Goal: Task Accomplishment & Management: Complete application form

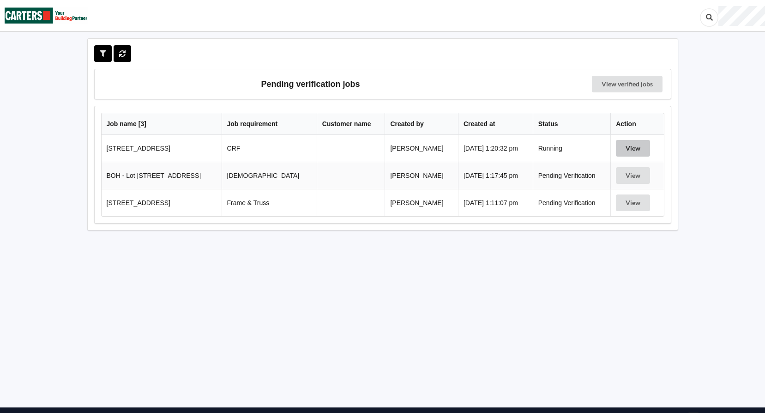
click at [642, 153] on button "View" at bounding box center [633, 148] width 34 height 17
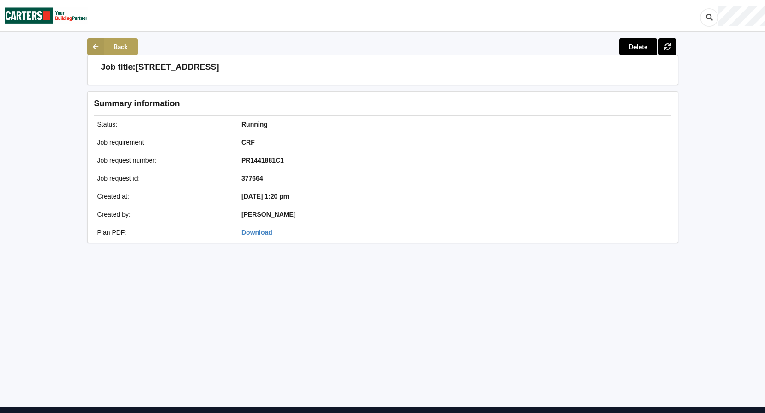
click at [122, 50] on button "Back" at bounding box center [112, 46] width 50 height 17
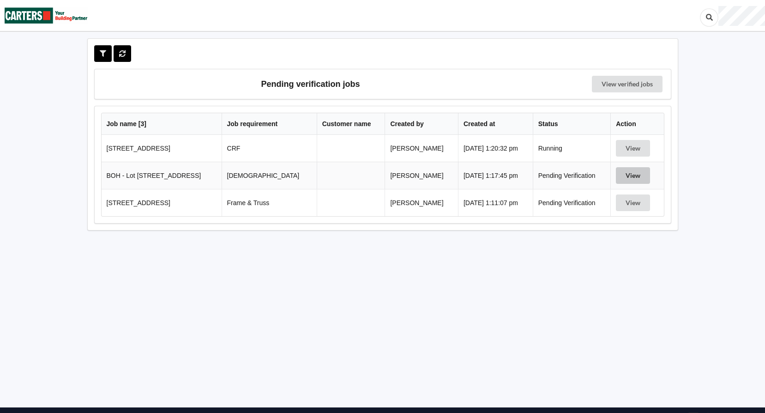
click at [626, 176] on button "View" at bounding box center [633, 175] width 34 height 17
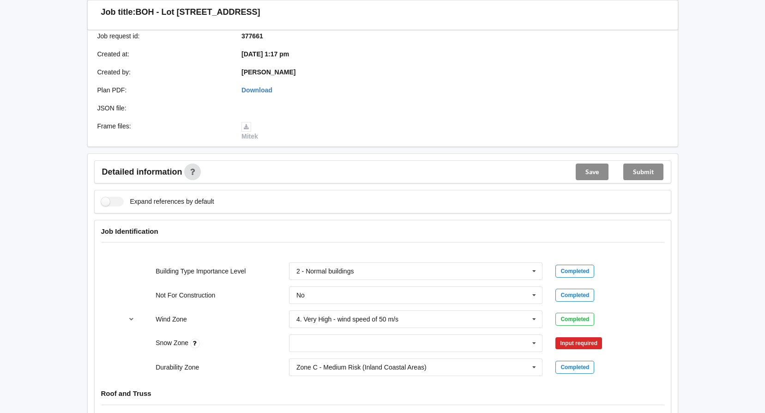
scroll to position [323, 0]
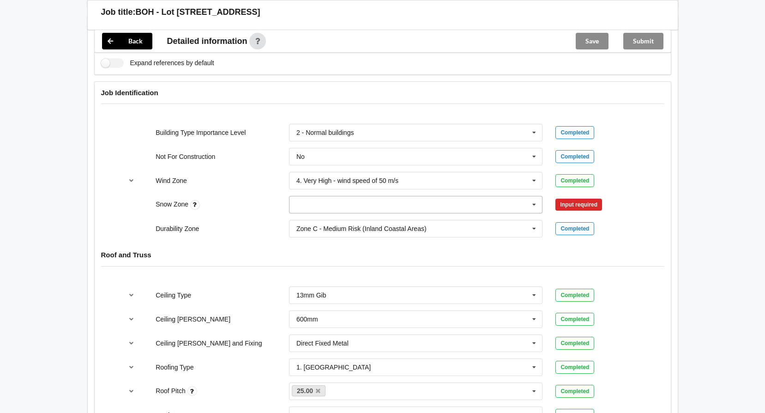
click at [536, 201] on icon at bounding box center [535, 204] width 14 height 17
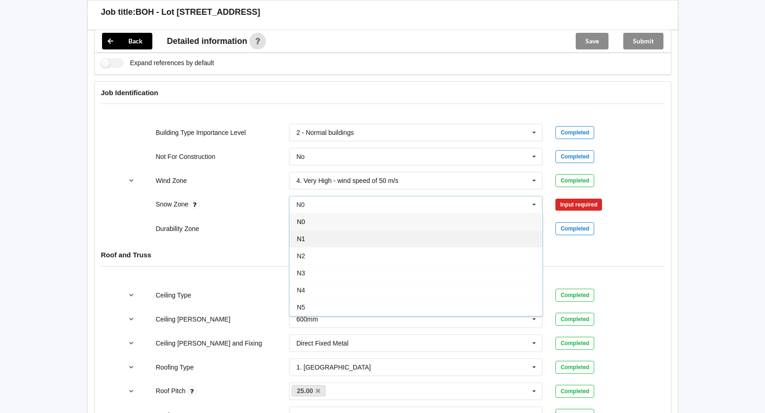
click at [435, 236] on div "N1" at bounding box center [416, 238] width 253 height 17
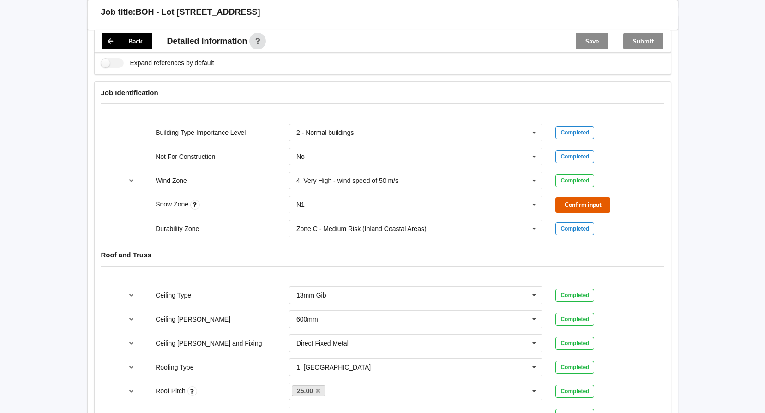
click at [572, 206] on button "Confirm input" at bounding box center [583, 204] width 55 height 15
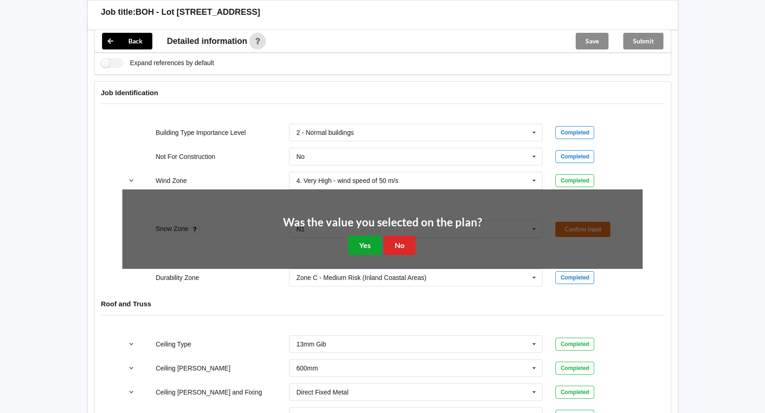
click at [364, 238] on button "Yes" at bounding box center [365, 245] width 34 height 19
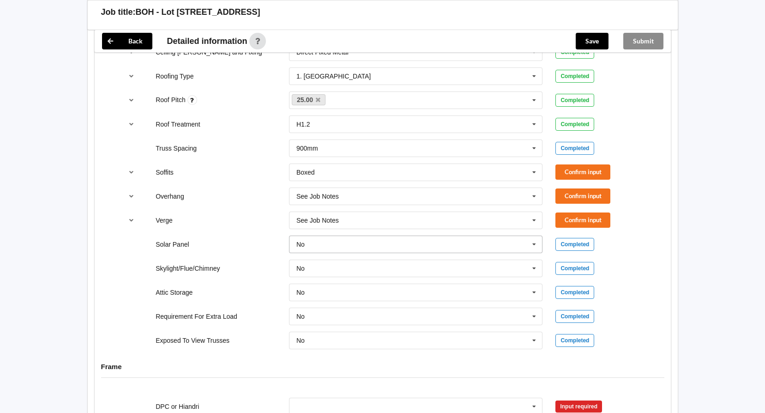
scroll to position [647, 0]
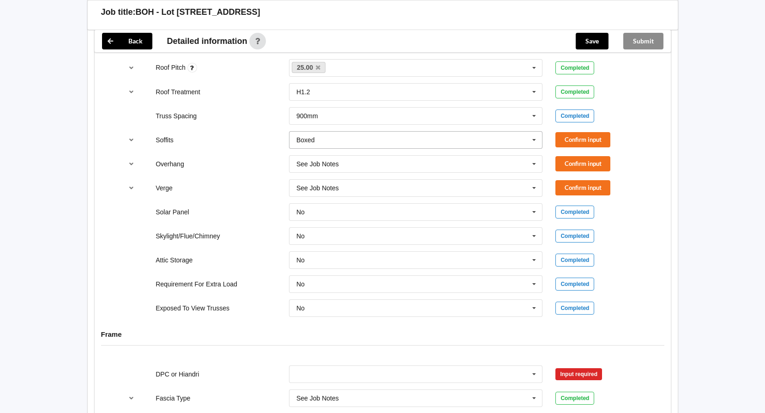
click at [510, 147] on input "text" at bounding box center [416, 140] width 253 height 17
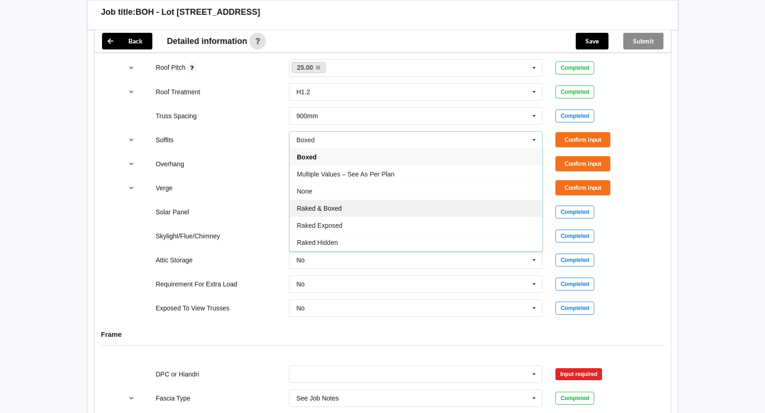
click at [467, 211] on div "Raked & Boxed" at bounding box center [416, 208] width 253 height 17
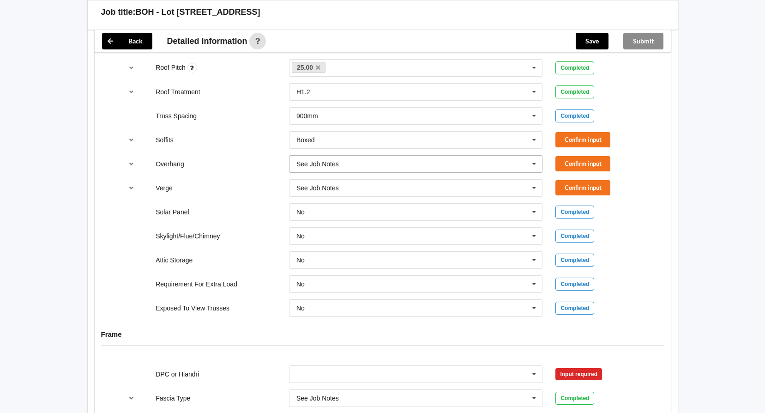
click at [536, 165] on icon at bounding box center [535, 164] width 14 height 17
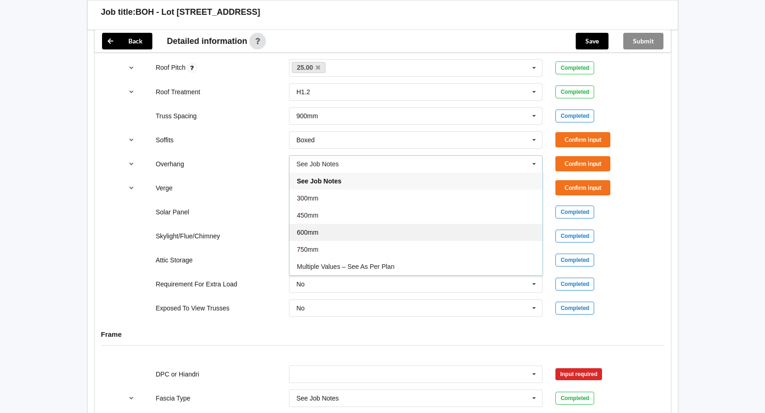
click at [453, 229] on div "600mm" at bounding box center [416, 232] width 253 height 17
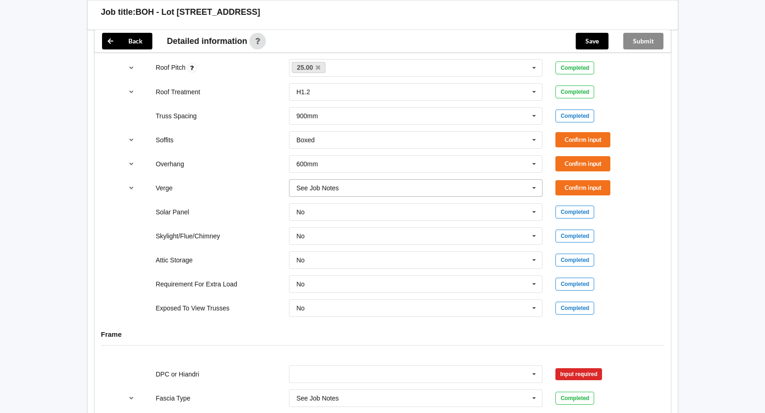
click at [528, 188] on icon at bounding box center [535, 188] width 14 height 17
click at [574, 140] on button "Confirm input" at bounding box center [583, 139] width 55 height 15
click at [584, 168] on button "Confirm input" at bounding box center [583, 163] width 55 height 15
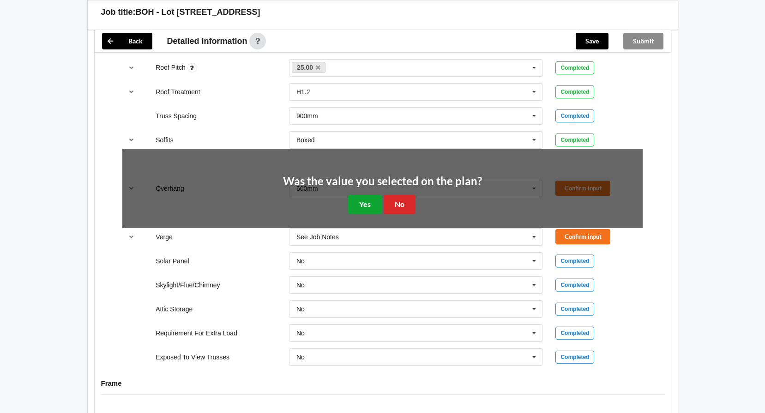
click at [369, 202] on button "Yes" at bounding box center [365, 204] width 34 height 19
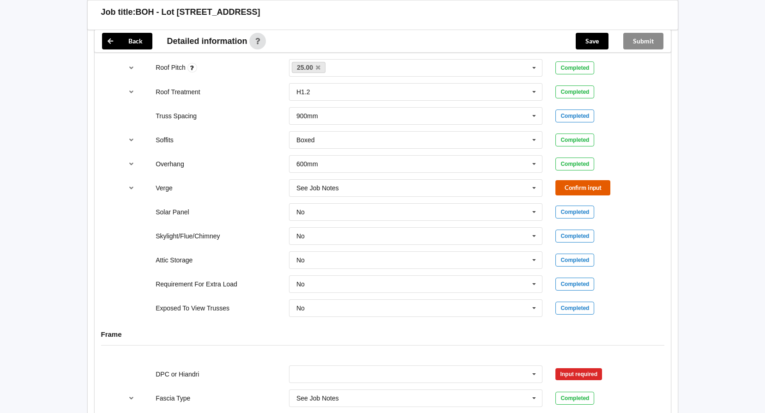
click at [576, 186] on button "Confirm input" at bounding box center [583, 187] width 55 height 15
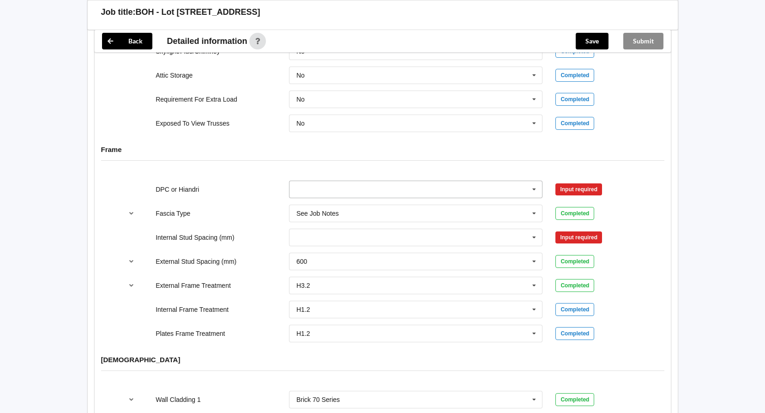
click at [539, 189] on icon at bounding box center [535, 189] width 14 height 17
click at [436, 206] on div "DPC Fitted" at bounding box center [416, 206] width 253 height 17
click at [563, 188] on div "Input required" at bounding box center [579, 189] width 47 height 12
click at [530, 189] on icon at bounding box center [535, 189] width 14 height 17
click at [495, 208] on div "DPC Fitted" at bounding box center [416, 206] width 253 height 17
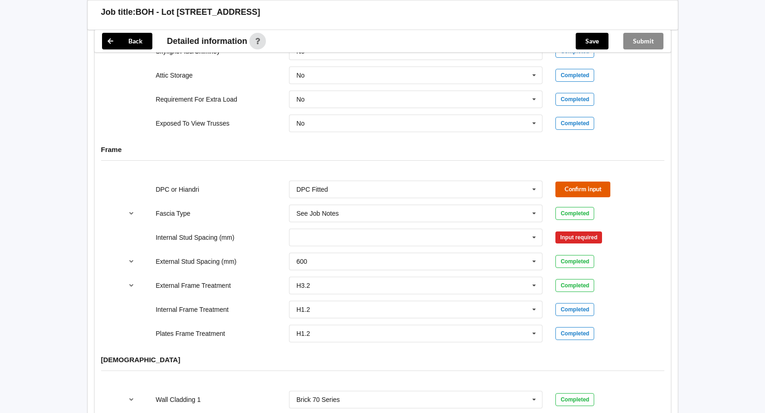
click at [594, 186] on button "Confirm input" at bounding box center [583, 189] width 55 height 15
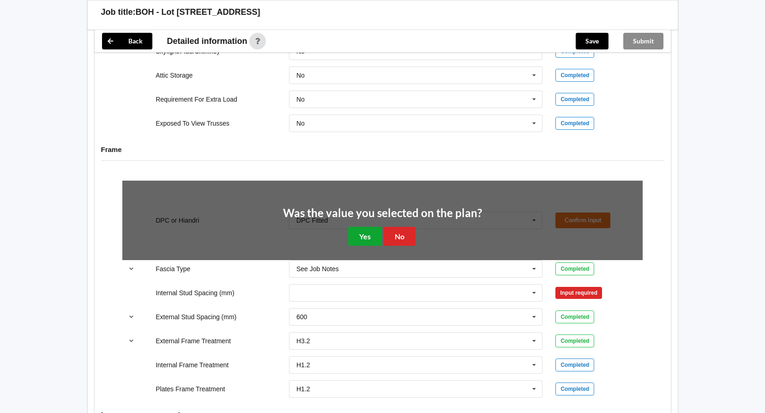
click at [367, 232] on button "Yes" at bounding box center [365, 236] width 34 height 19
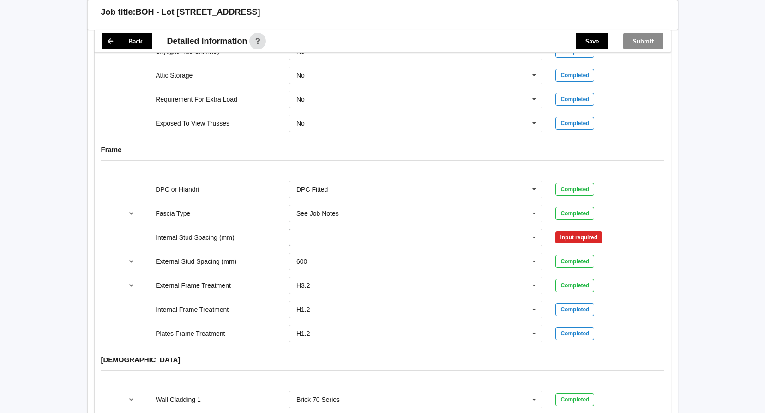
click at [536, 238] on icon at bounding box center [535, 237] width 14 height 17
drag, startPoint x: 418, startPoint y: 337, endPoint x: 451, endPoint y: 314, distance: 40.1
click at [419, 337] on div "Multiple Values – See As Per Plan" at bounding box center [416, 339] width 253 height 17
click at [559, 242] on button "Confirm input" at bounding box center [583, 237] width 55 height 15
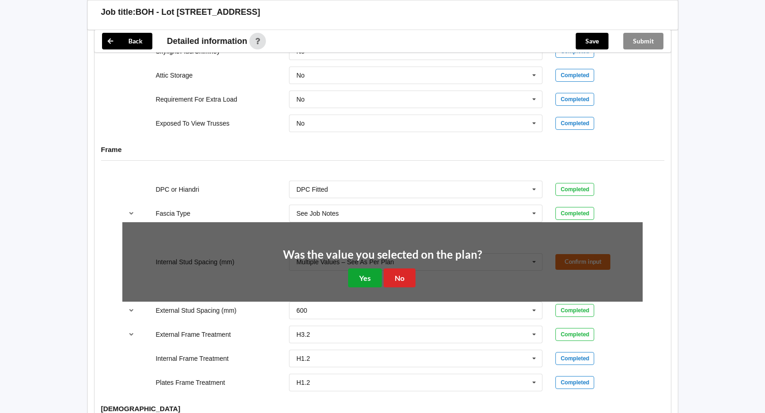
click at [352, 282] on button "Yes" at bounding box center [365, 277] width 34 height 19
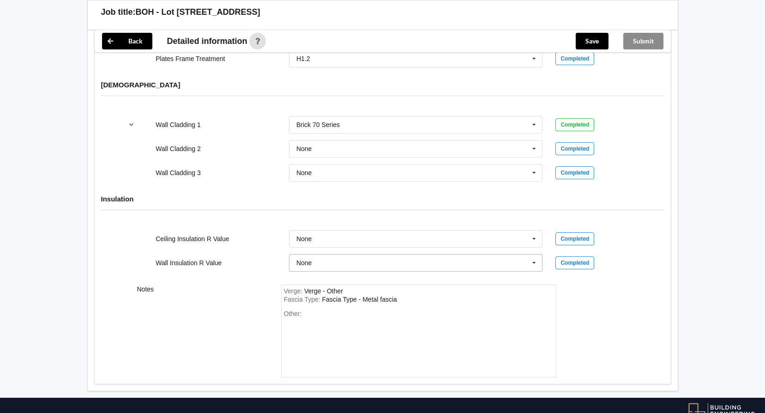
scroll to position [1109, 0]
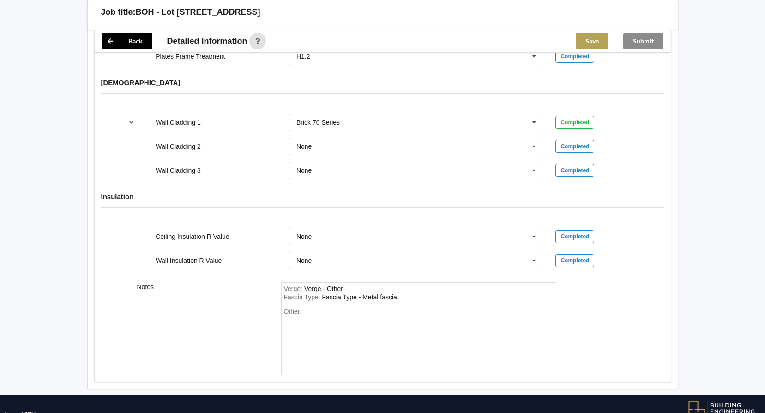
click at [596, 43] on button "Save" at bounding box center [592, 41] width 33 height 17
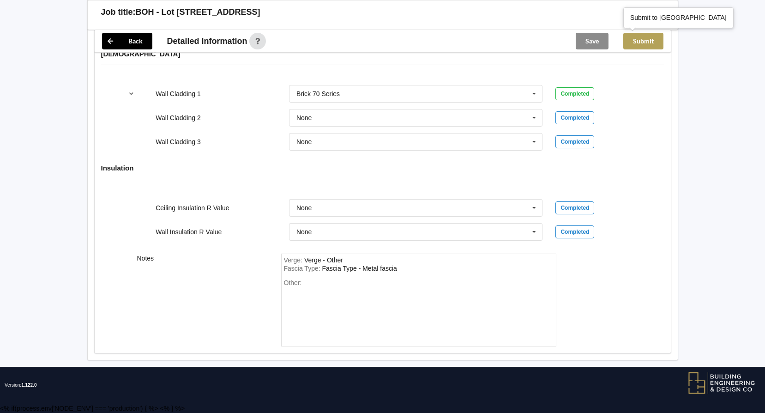
click at [644, 43] on button "Submit" at bounding box center [644, 41] width 40 height 17
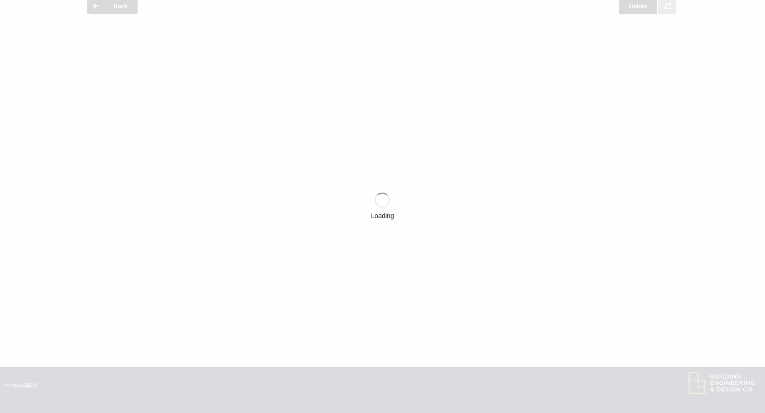
scroll to position [1095, 0]
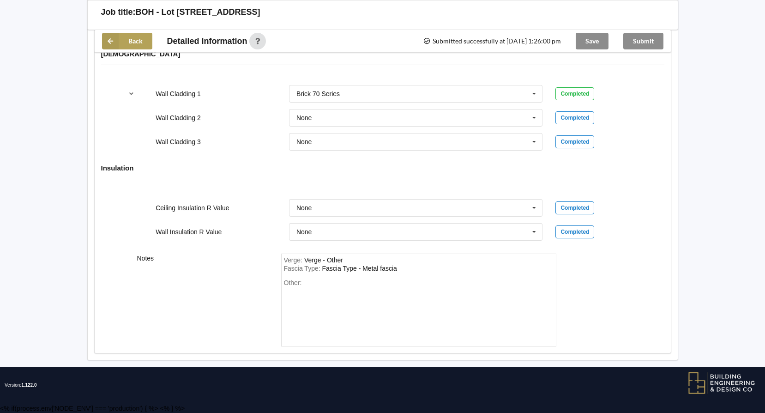
click at [129, 41] on button "Back" at bounding box center [127, 41] width 50 height 17
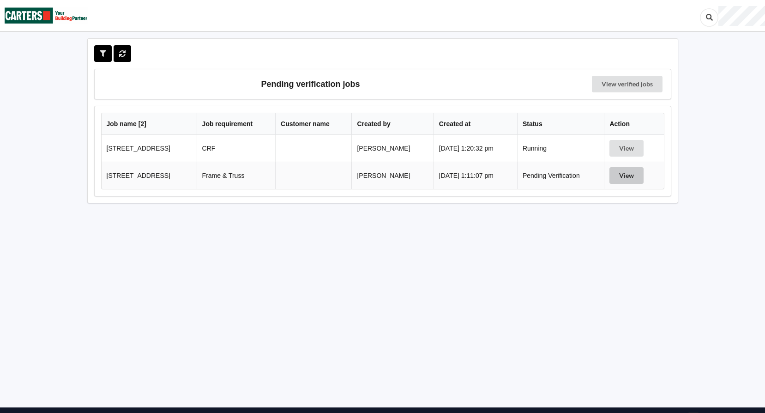
click at [632, 172] on button "View" at bounding box center [627, 175] width 34 height 17
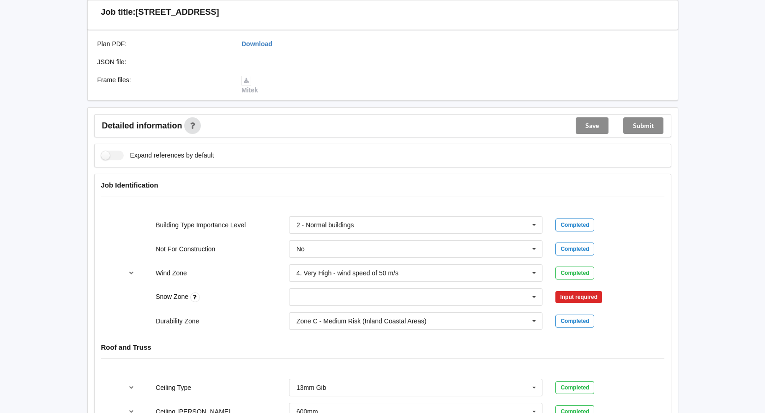
scroll to position [370, 0]
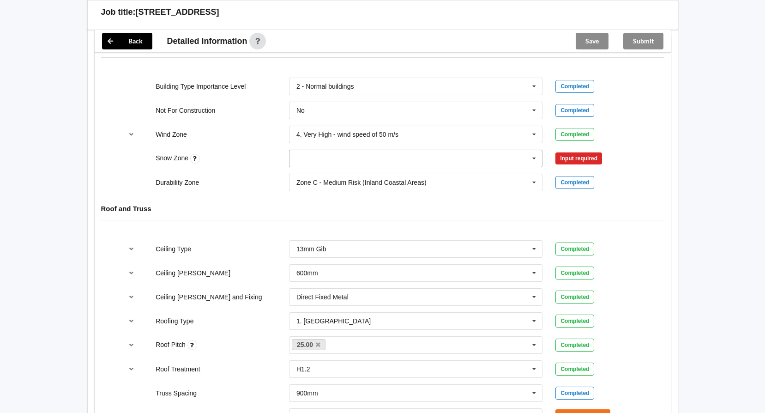
click at [537, 157] on icon at bounding box center [535, 158] width 14 height 17
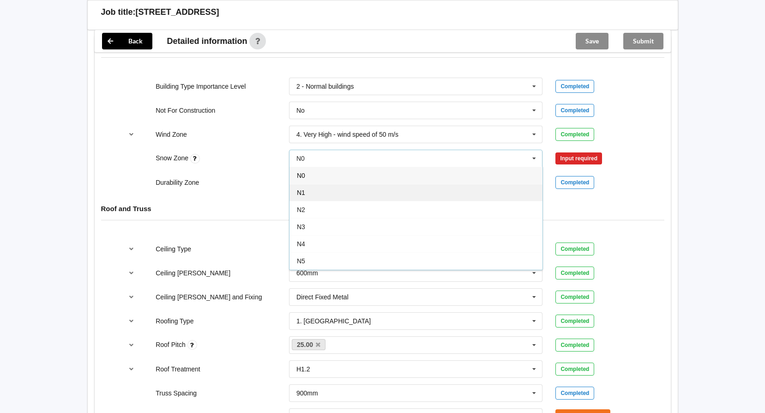
click at [442, 188] on div "N1" at bounding box center [416, 192] width 253 height 17
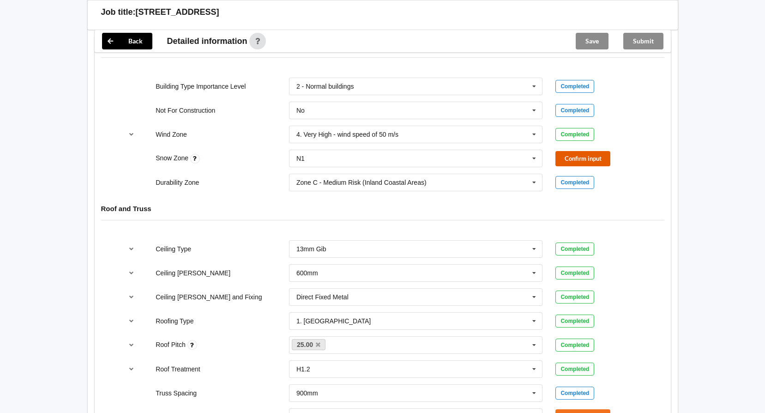
click at [566, 158] on button "Confirm input" at bounding box center [583, 158] width 55 height 15
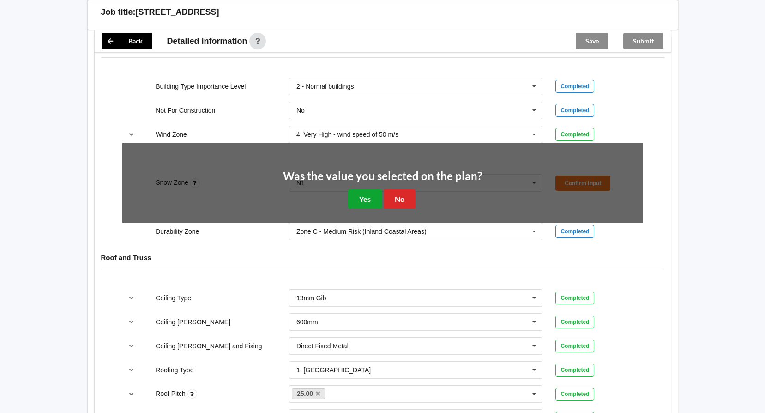
click at [376, 196] on button "Yes" at bounding box center [365, 198] width 34 height 19
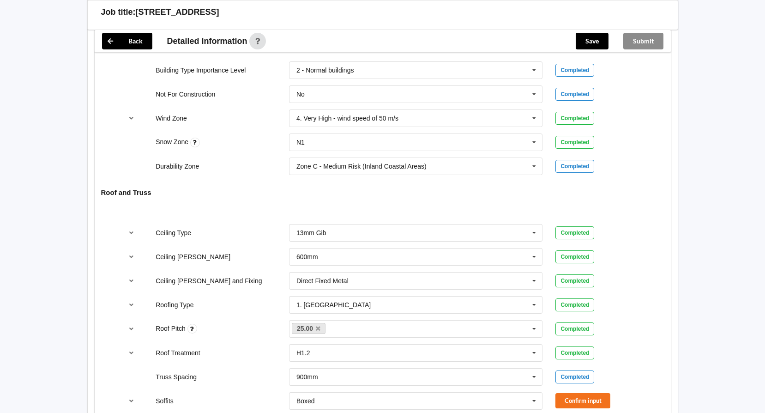
scroll to position [554, 0]
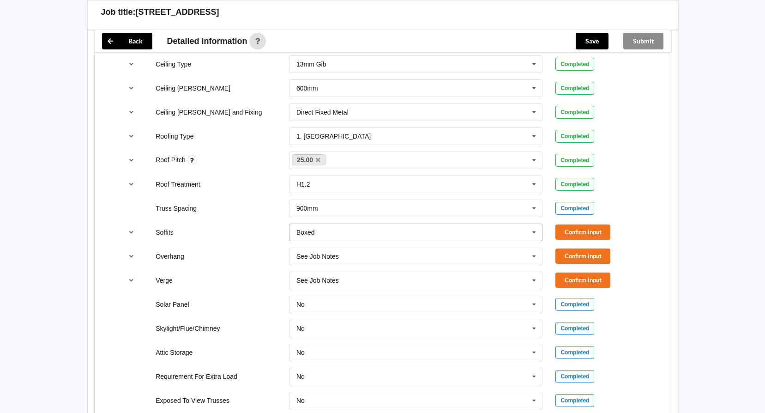
click at [535, 231] on icon at bounding box center [535, 232] width 14 height 17
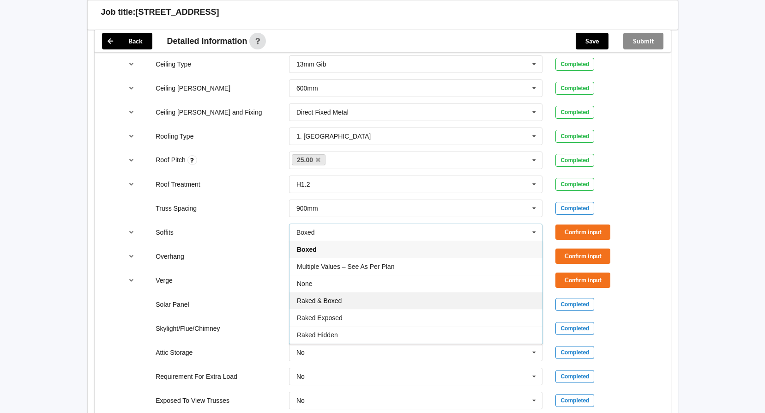
click at [431, 303] on div "Raked & Boxed" at bounding box center [416, 300] width 253 height 17
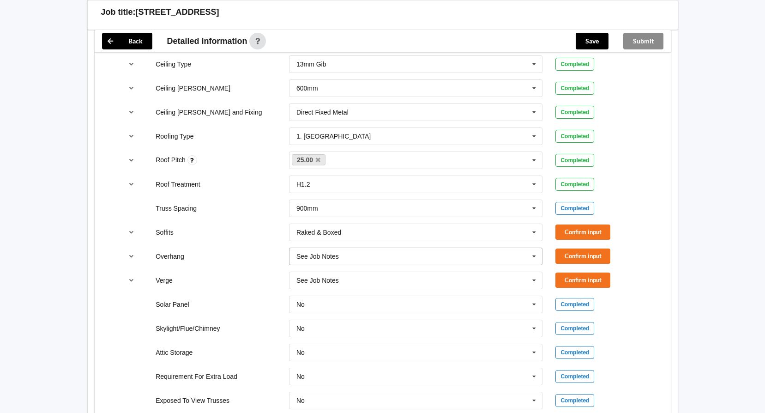
click at [529, 256] on icon at bounding box center [535, 256] width 14 height 17
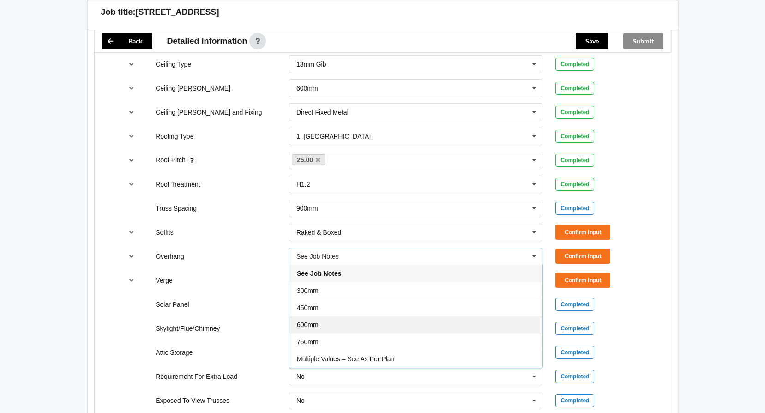
click at [430, 321] on div "600mm" at bounding box center [416, 324] width 253 height 17
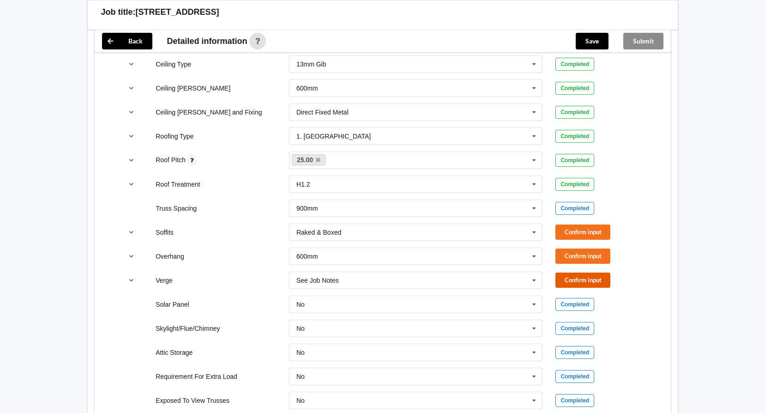
drag, startPoint x: 584, startPoint y: 275, endPoint x: 580, endPoint y: 261, distance: 14.5
click at [584, 274] on button "Confirm input" at bounding box center [583, 280] width 55 height 15
click at [577, 252] on button "Confirm input" at bounding box center [583, 256] width 55 height 15
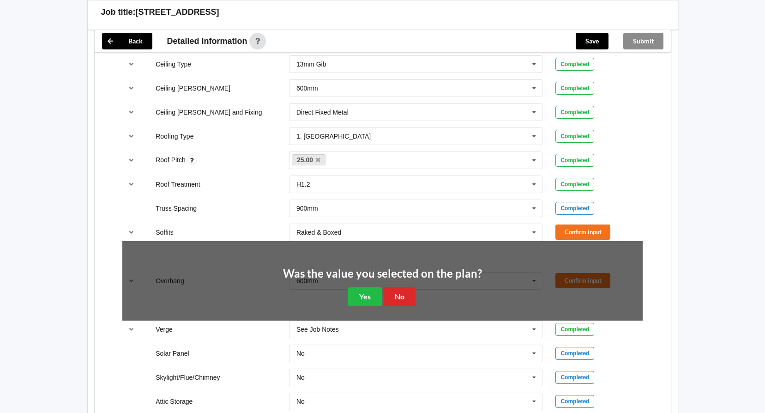
drag, startPoint x: 567, startPoint y: 223, endPoint x: 562, endPoint y: 221, distance: 5.4
click at [567, 223] on div "Soffits Raked & Boxed Boxed Multiple Values – See As Per Plan None Raked & Boxe…" at bounding box center [383, 232] width 534 height 30
click at [564, 230] on button "Confirm input" at bounding box center [583, 232] width 55 height 15
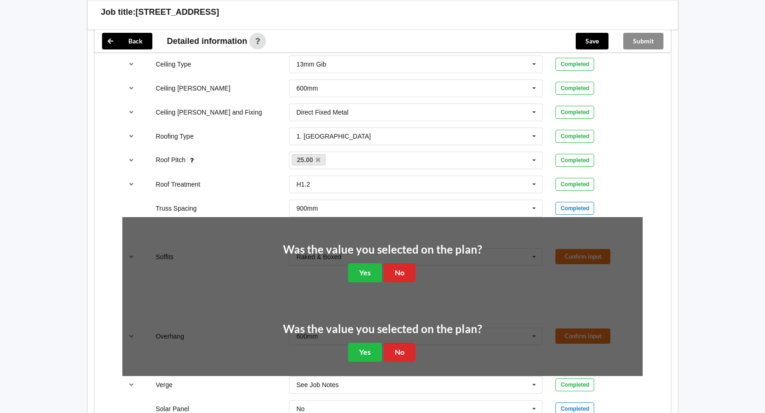
click at [344, 277] on div "Was the value you selected on the plan? Yes No" at bounding box center [382, 263] width 199 height 38
drag, startPoint x: 367, startPoint y: 276, endPoint x: 366, endPoint y: 290, distance: 13.9
click at [367, 276] on button "Yes" at bounding box center [365, 272] width 34 height 19
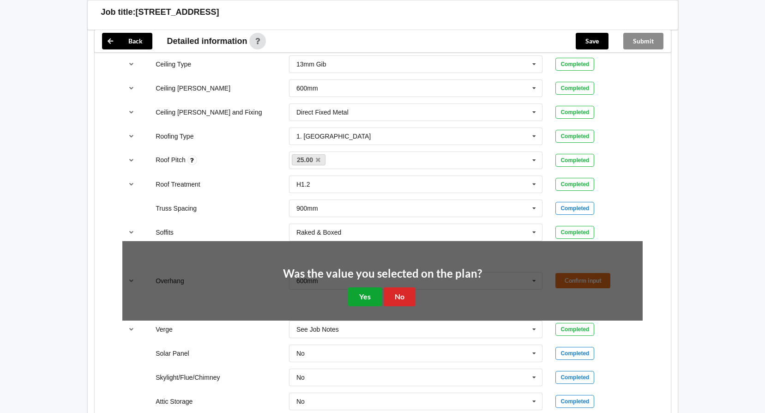
click at [368, 304] on button "Yes" at bounding box center [365, 296] width 34 height 19
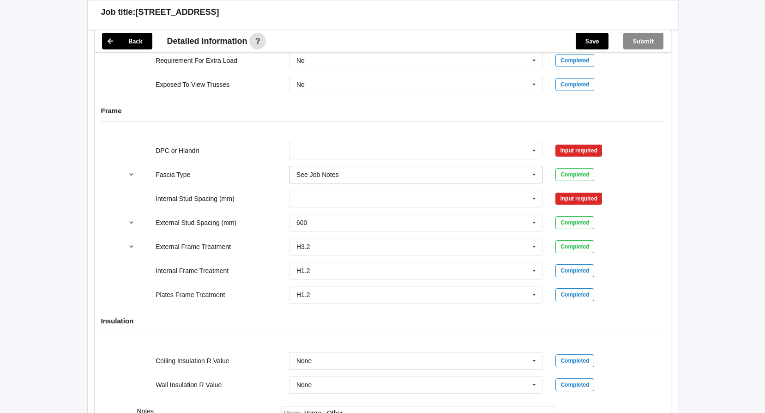
scroll to position [878, 0]
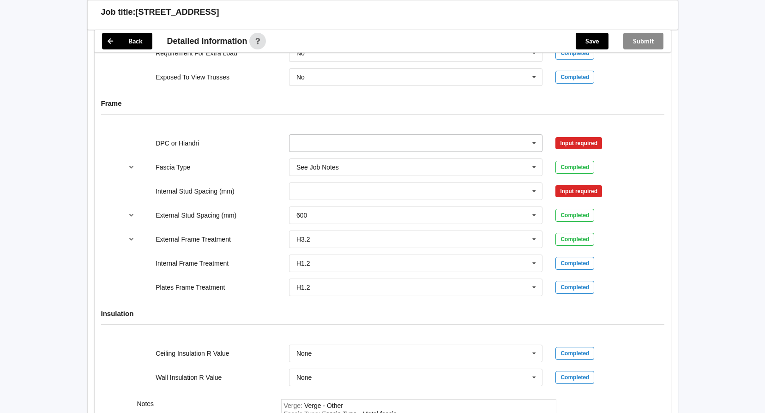
click at [532, 140] on icon at bounding box center [535, 143] width 14 height 17
click at [444, 163] on div "DPC Fitted" at bounding box center [416, 160] width 253 height 17
click at [575, 192] on div "Input required" at bounding box center [579, 191] width 47 height 12
click at [544, 188] on div "300 400 450 500 600 Multiple Values – See As Per Plan None See Job Notes" at bounding box center [416, 191] width 267 height 30
click at [533, 191] on icon at bounding box center [535, 191] width 14 height 17
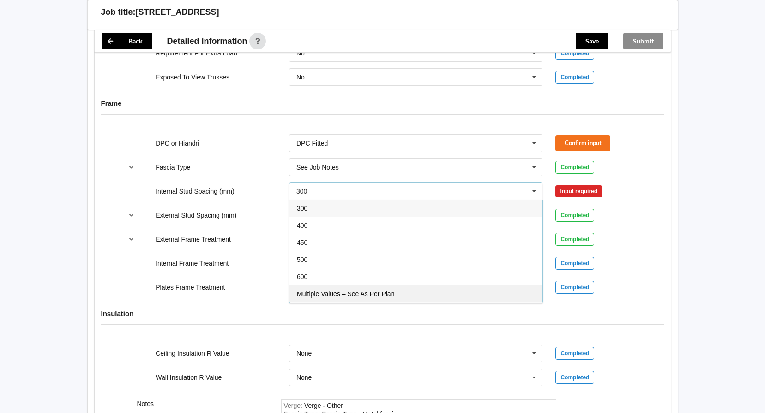
click at [440, 293] on div "Multiple Values – See As Per Plan" at bounding box center [416, 293] width 253 height 17
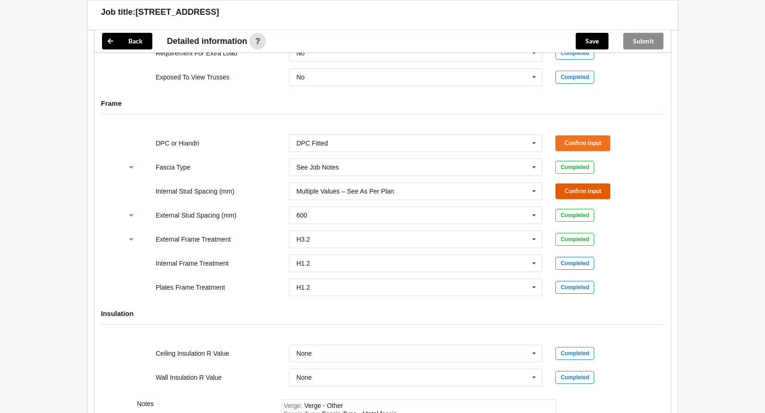
click at [579, 191] on button "Confirm input" at bounding box center [583, 190] width 55 height 15
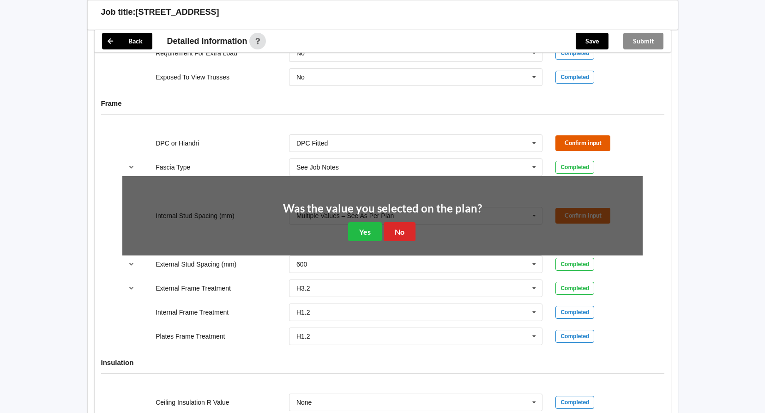
click at [564, 145] on button "Confirm input" at bounding box center [583, 142] width 55 height 15
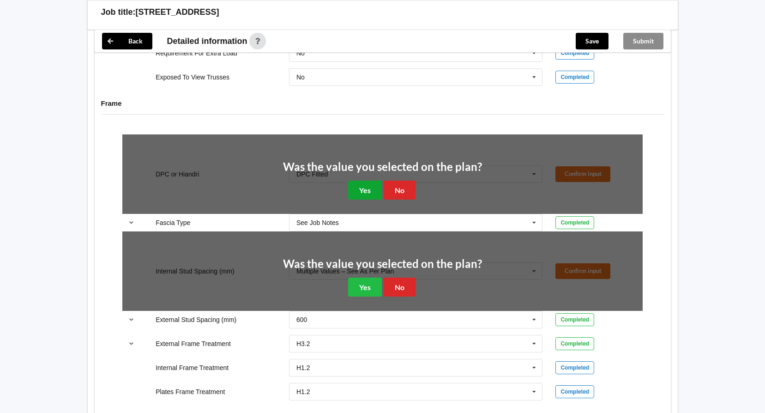
click at [357, 191] on button "Yes" at bounding box center [365, 190] width 34 height 19
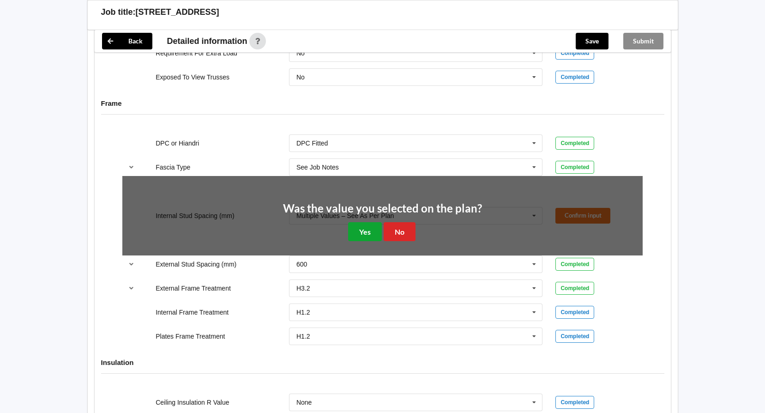
click at [370, 236] on button "Yes" at bounding box center [365, 231] width 34 height 19
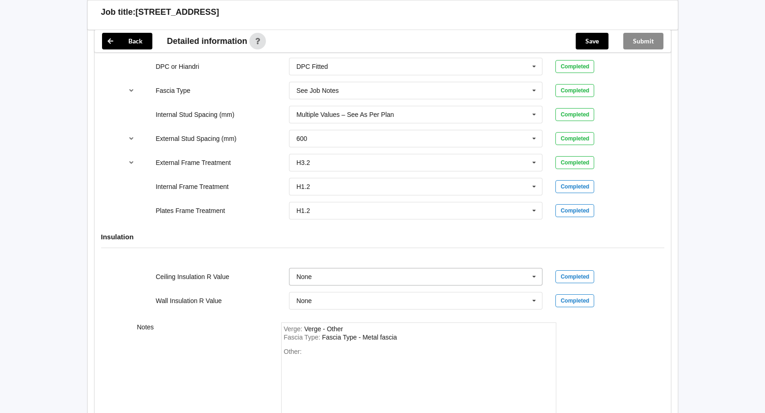
scroll to position [1023, 0]
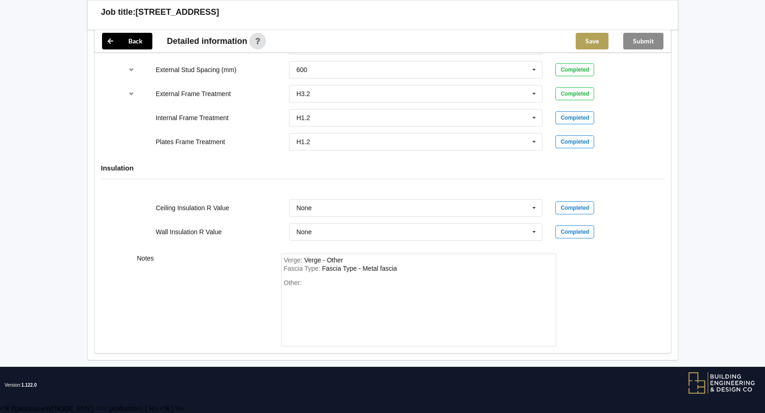
click at [592, 48] on button "Save" at bounding box center [592, 41] width 33 height 17
click at [646, 42] on button "Submit" at bounding box center [644, 41] width 40 height 17
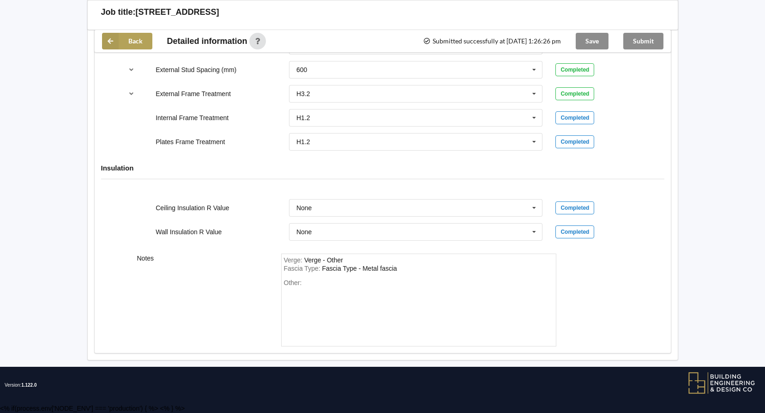
click at [115, 42] on icon at bounding box center [110, 41] width 17 height 17
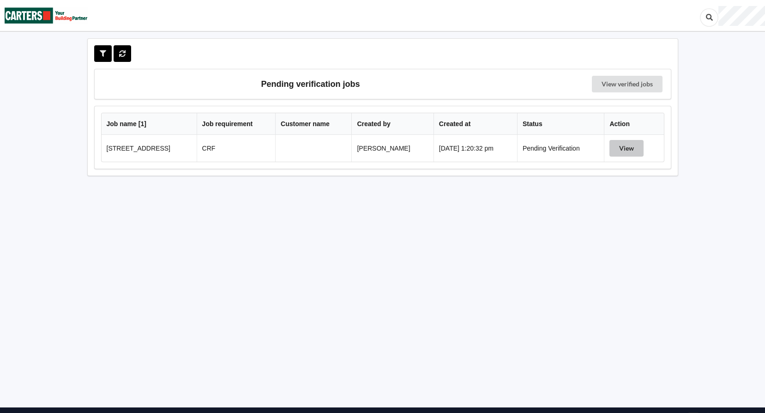
click at [634, 155] on button "View" at bounding box center [627, 148] width 34 height 17
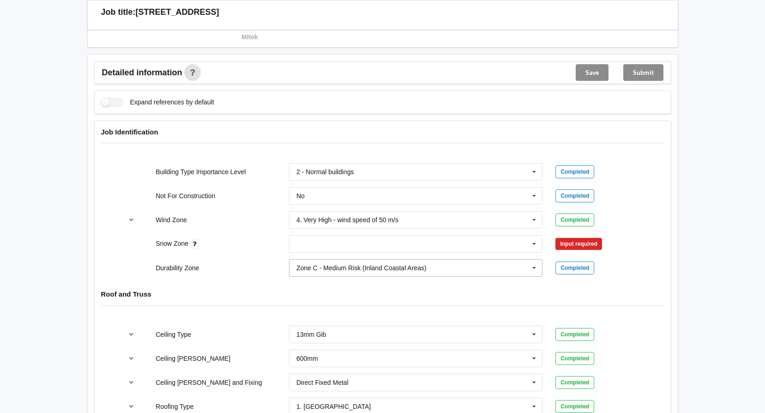
scroll to position [370, 0]
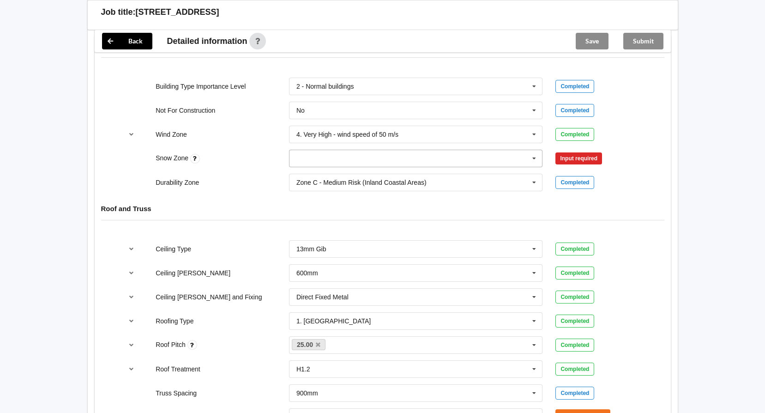
click at [531, 158] on icon at bounding box center [535, 158] width 14 height 17
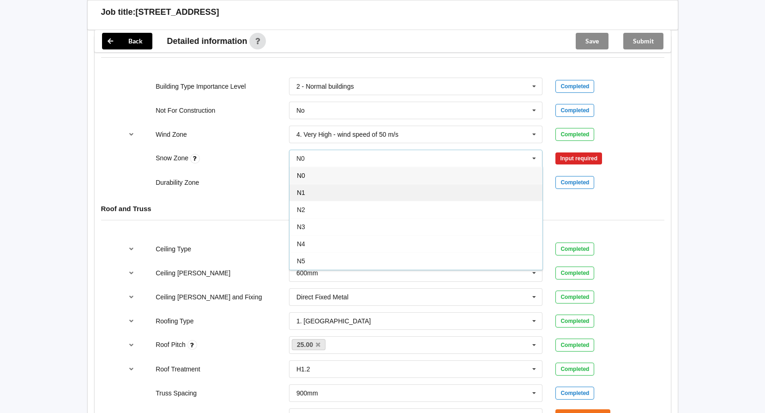
click at [436, 189] on div "N1" at bounding box center [416, 192] width 253 height 17
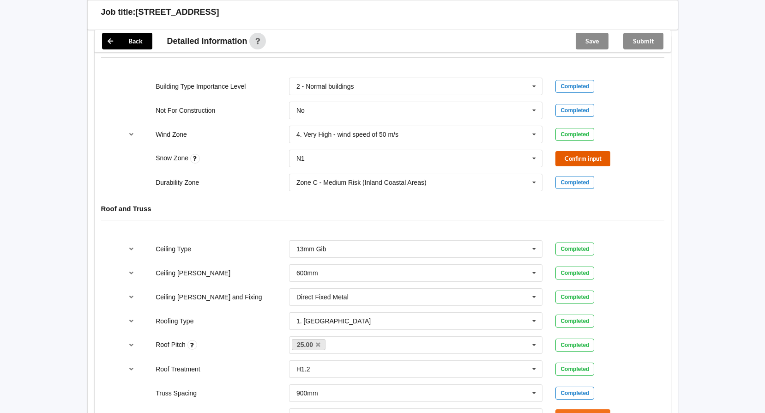
click at [570, 155] on button "Confirm input" at bounding box center [583, 158] width 55 height 15
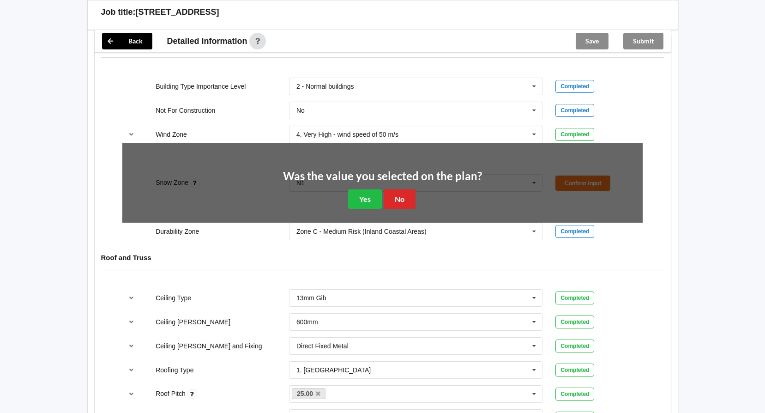
click at [337, 194] on div "Was the value you selected on the plan? Yes No" at bounding box center [382, 189] width 199 height 38
click at [359, 198] on button "Yes" at bounding box center [365, 198] width 34 height 19
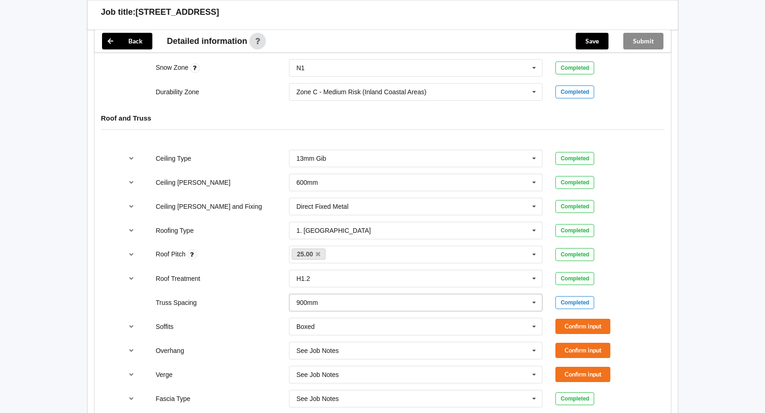
scroll to position [554, 0]
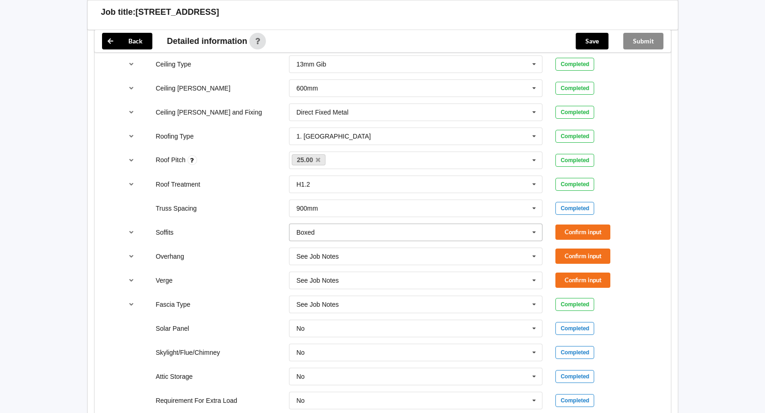
click at [535, 231] on icon at bounding box center [535, 232] width 14 height 17
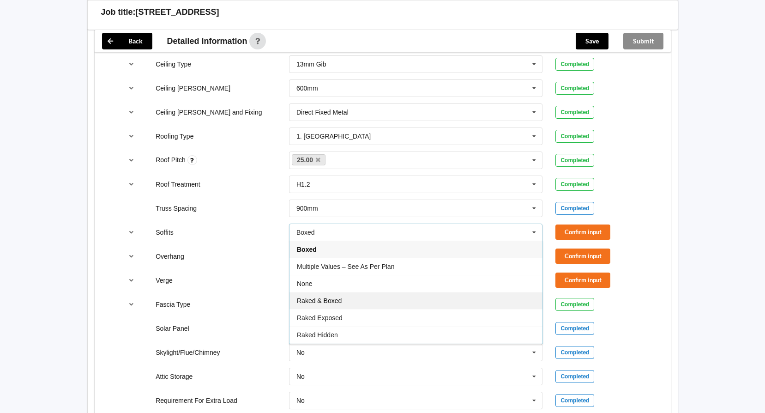
click at [393, 304] on div "Raked & Boxed" at bounding box center [416, 300] width 253 height 17
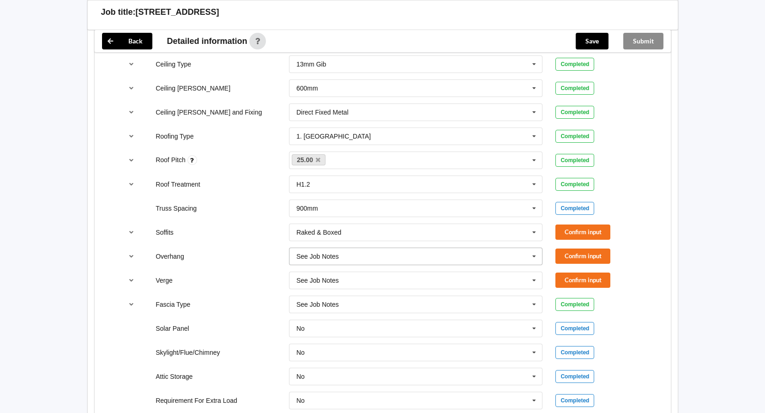
click at [534, 255] on icon at bounding box center [535, 256] width 14 height 17
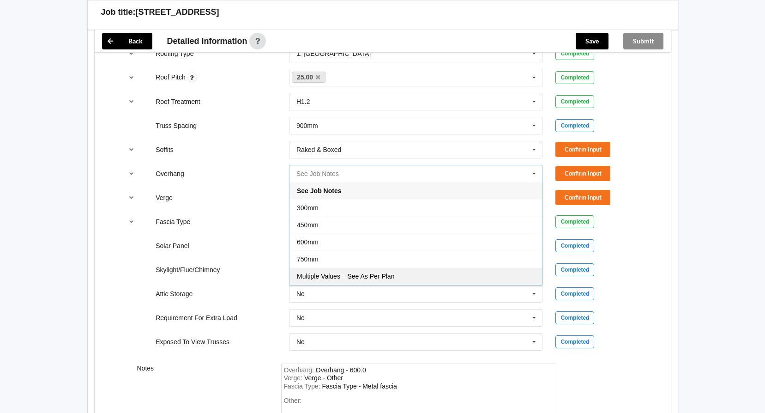
scroll to position [647, 0]
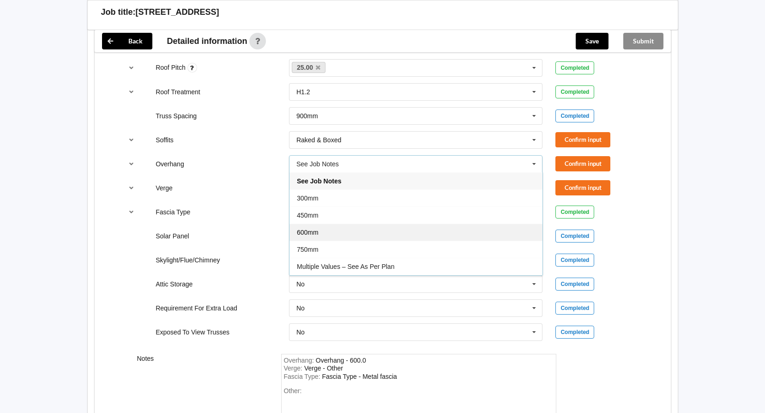
click at [413, 236] on div "600mm" at bounding box center [416, 232] width 253 height 17
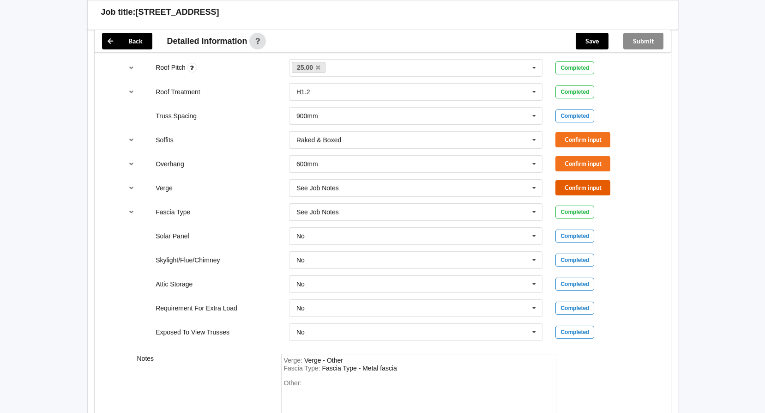
click at [571, 194] on button "Confirm input" at bounding box center [583, 187] width 55 height 15
click at [566, 160] on button "Confirm input" at bounding box center [583, 163] width 55 height 15
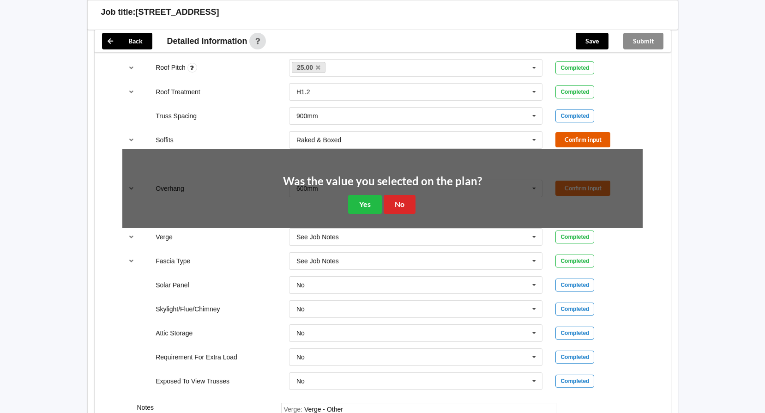
click at [562, 136] on button "Confirm input" at bounding box center [583, 139] width 55 height 15
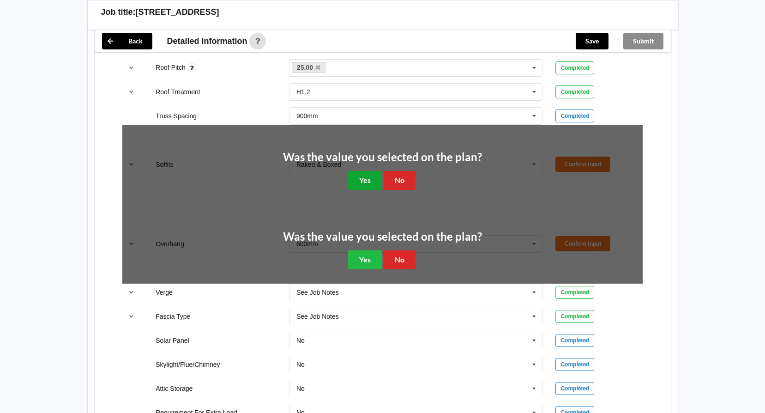
drag, startPoint x: 366, startPoint y: 185, endPoint x: 367, endPoint y: 194, distance: 8.9
click at [366, 185] on button "Yes" at bounding box center [365, 180] width 34 height 19
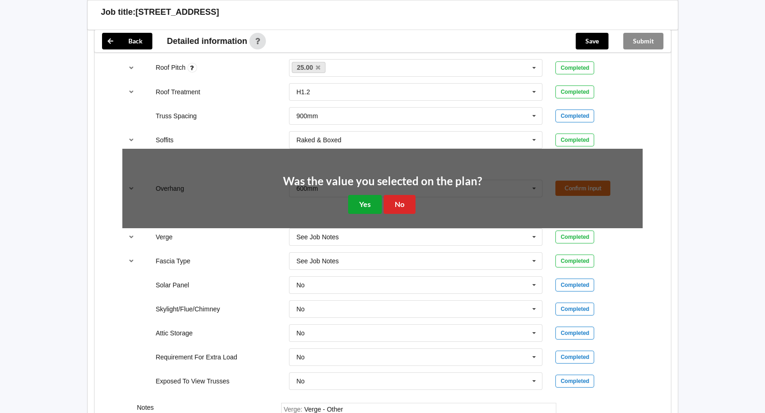
click at [366, 200] on button "Yes" at bounding box center [365, 204] width 34 height 19
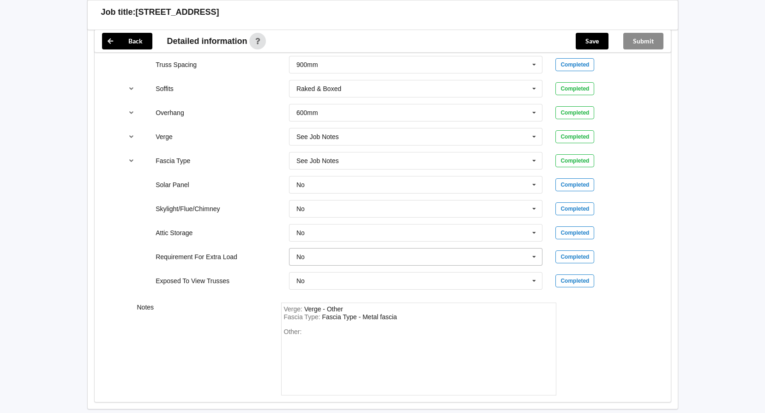
scroll to position [747, 0]
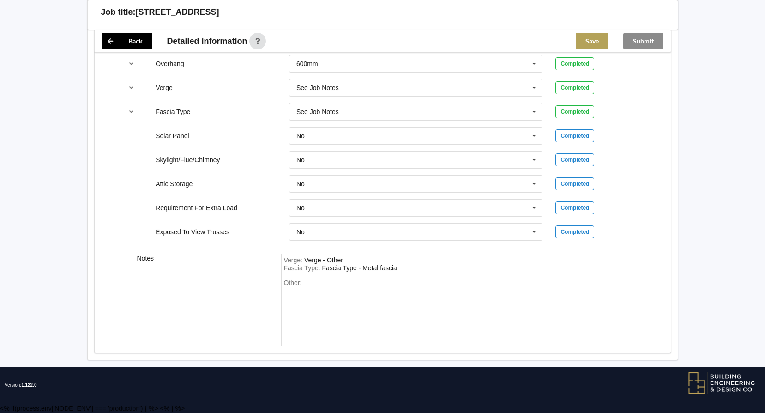
click at [583, 36] on button "Save" at bounding box center [592, 41] width 33 height 17
click at [642, 37] on button "Submit" at bounding box center [644, 41] width 40 height 17
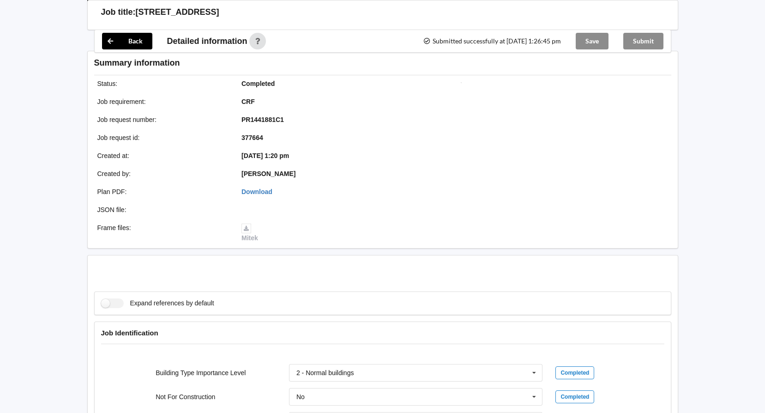
scroll to position [704, 0]
